Goal: Entertainment & Leisure: Consume media (video, audio)

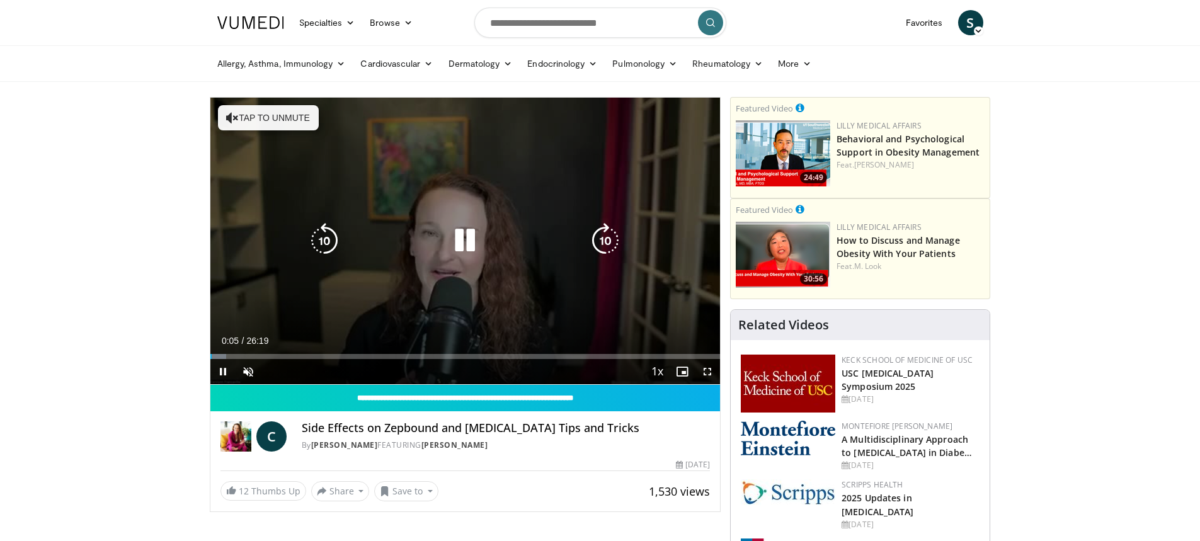
click at [256, 112] on button "Tap to unmute" at bounding box center [268, 117] width 101 height 25
